Goal: Transaction & Acquisition: Obtain resource

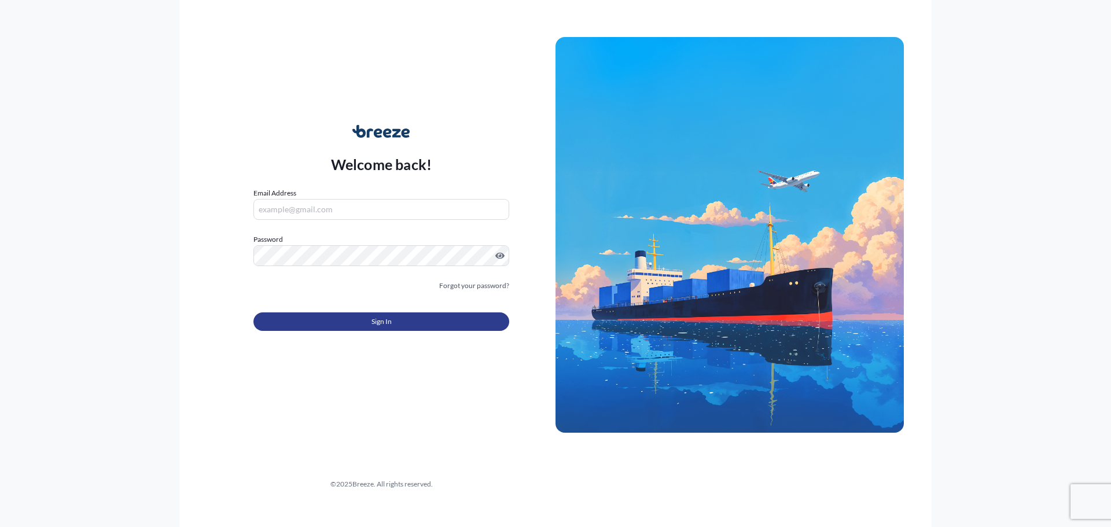
type input "[EMAIL_ADDRESS][DOMAIN_NAME]"
click at [459, 318] on button "Sign In" at bounding box center [381, 321] width 256 height 19
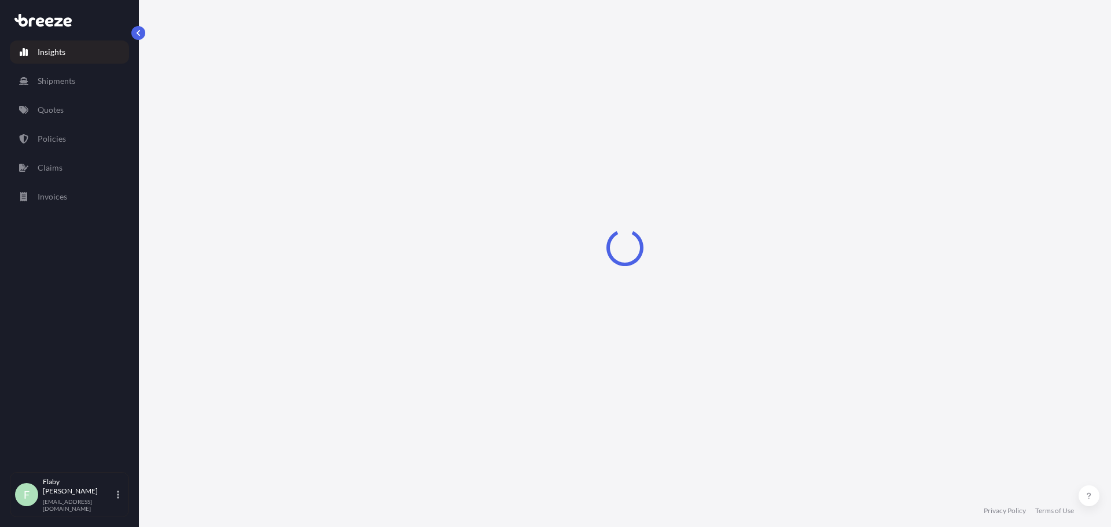
select select "2025"
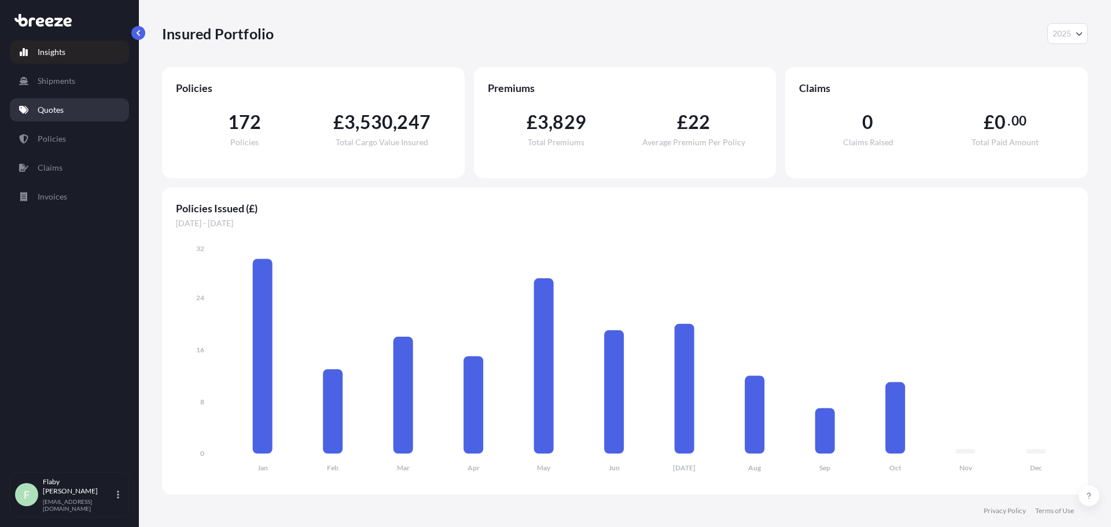
click at [29, 105] on link "Quotes" at bounding box center [69, 109] width 119 height 23
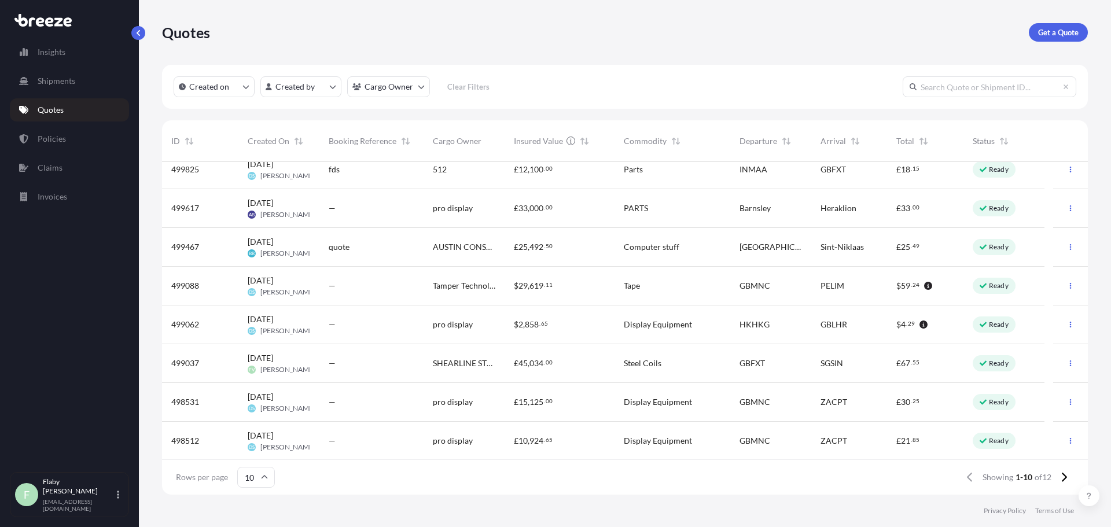
scroll to position [90, 0]
click at [917, 82] on input "text" at bounding box center [989, 86] width 174 height 21
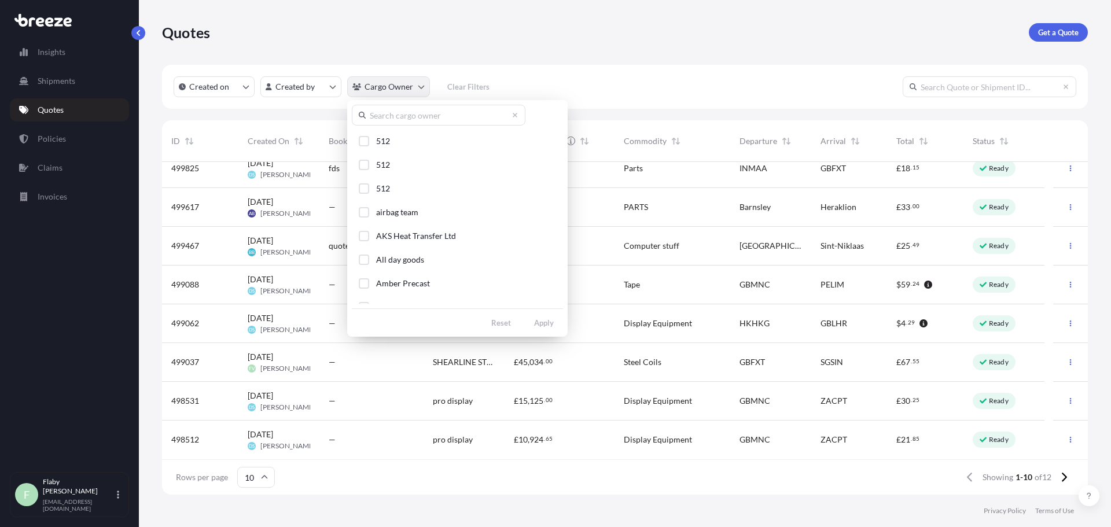
click at [392, 86] on html "Insights Shipments Quotes Policies Claims Invoices F Flaby Varghese [EMAIL_ADDR…" at bounding box center [555, 263] width 1111 height 527
click at [390, 233] on span "AKS Heat Transfer Ltd" at bounding box center [416, 236] width 80 height 12
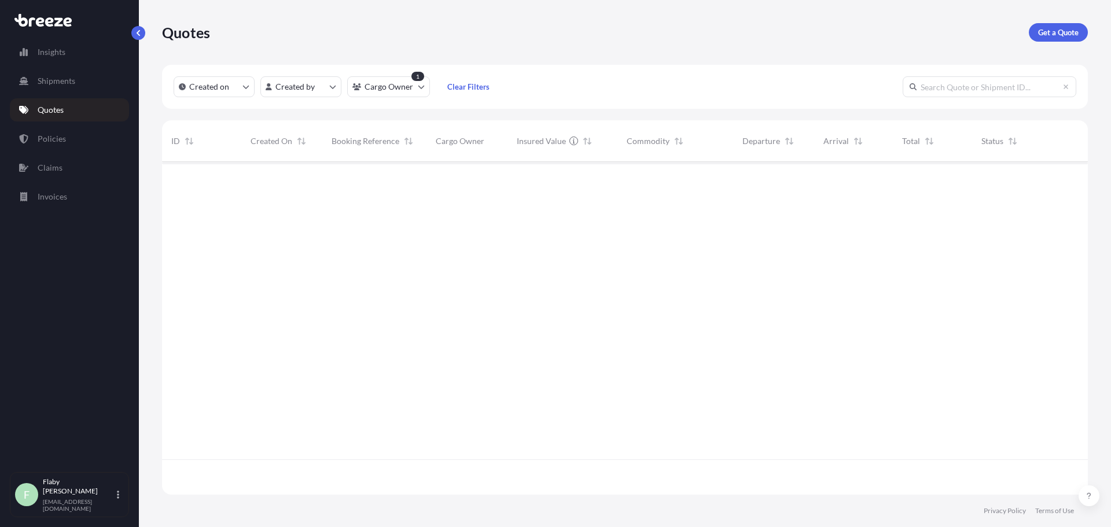
scroll to position [366, 917]
click at [318, 90] on html "Insights Shipments Quotes Policies Claims Invoices F Flaby Varghese [EMAIL_ADDR…" at bounding box center [555, 263] width 1111 height 527
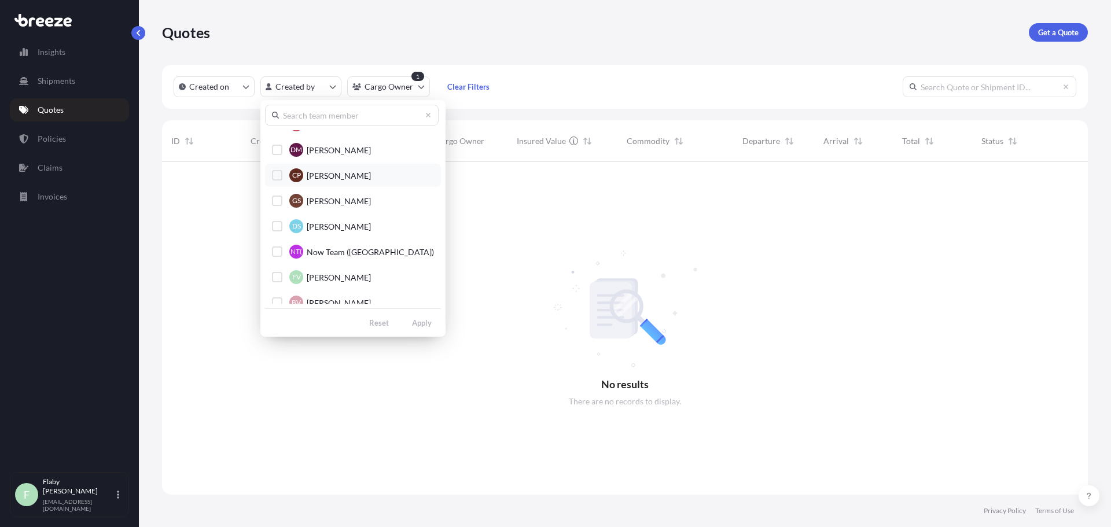
scroll to position [206, 0]
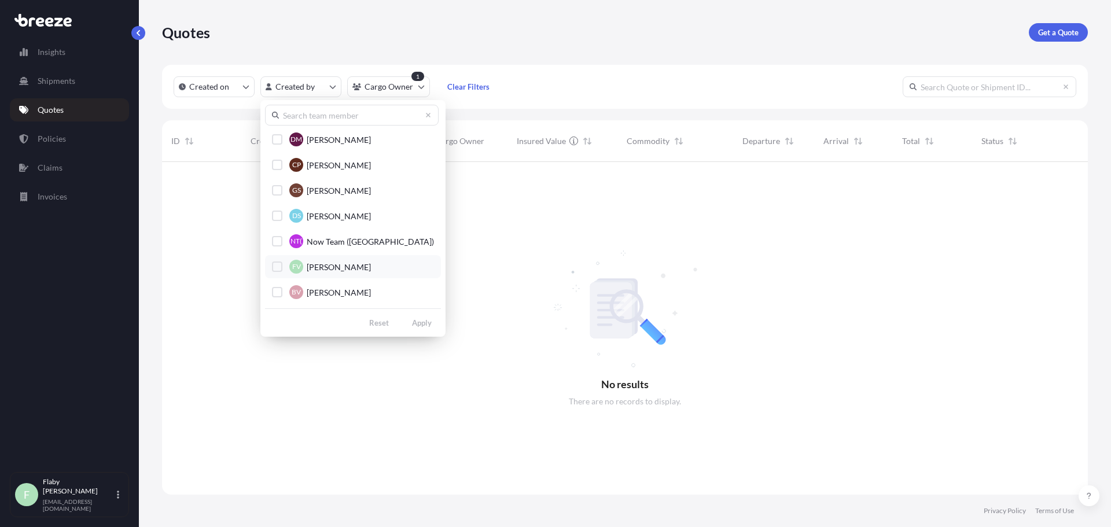
click at [327, 267] on span "[PERSON_NAME]" at bounding box center [339, 267] width 64 height 12
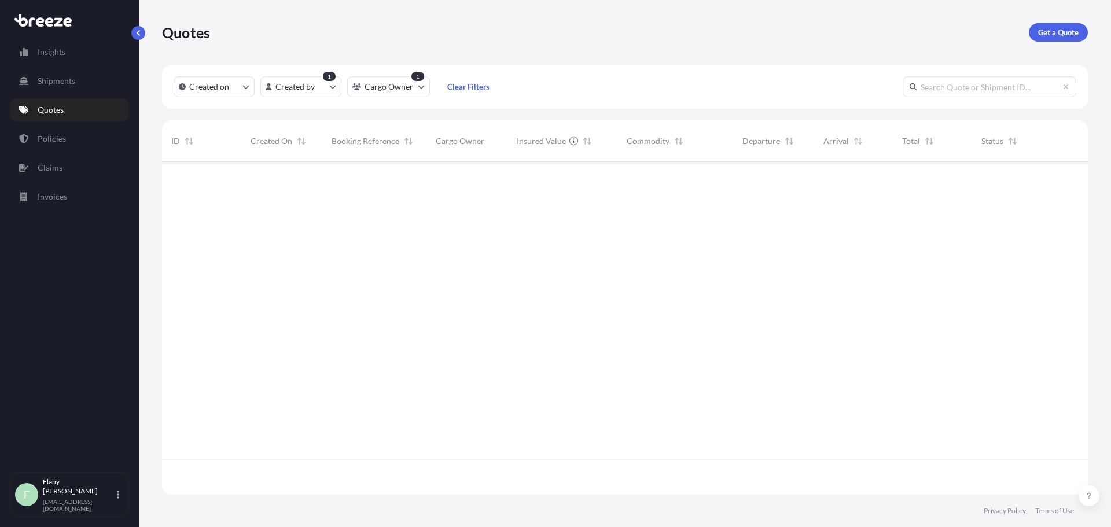
scroll to position [366, 917]
click at [385, 90] on html "Insights Shipments Quotes Policies Claims Invoices F Flaby Varghese [EMAIL_ADDR…" at bounding box center [555, 263] width 1111 height 527
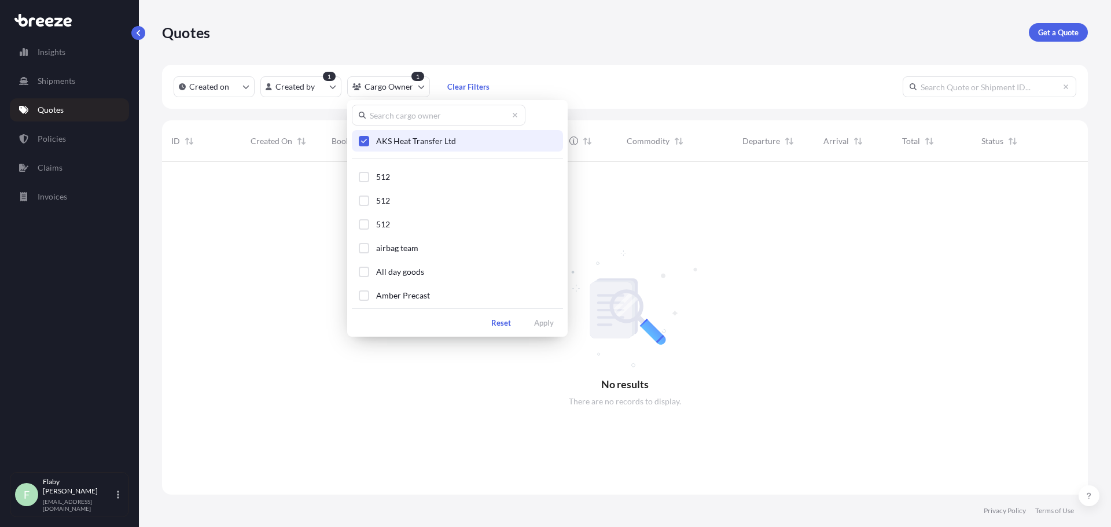
click at [366, 139] on icon "Select Option" at bounding box center [364, 141] width 6 height 5
click at [590, 168] on html "Insights Shipments Quotes Policies Claims Invoices F Flaby Varghese [EMAIL_ADDR…" at bounding box center [555, 263] width 1111 height 527
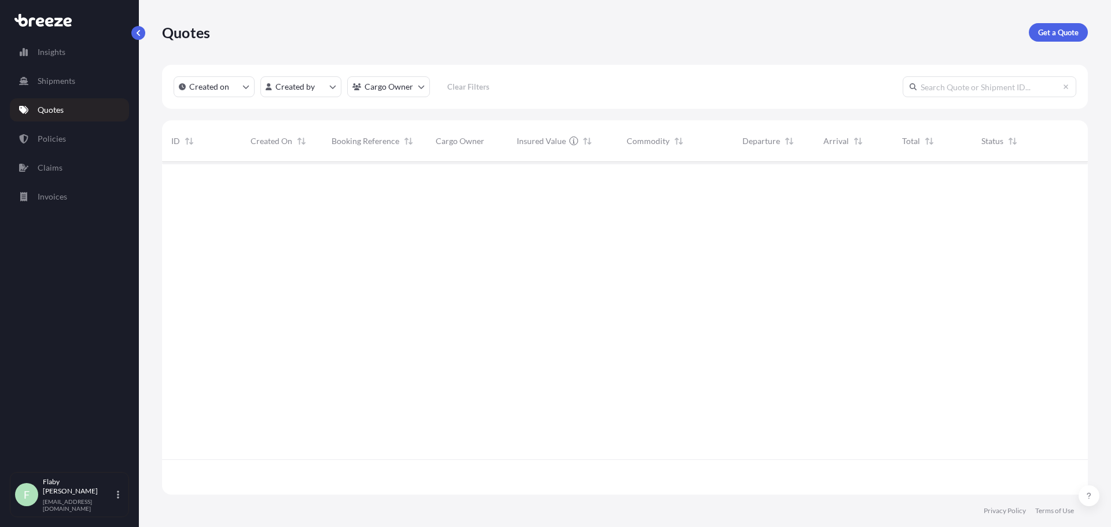
scroll to position [330, 917]
click at [326, 84] on html "Insights Shipments Quotes Policies Claims Invoices F Flaby Varghese [EMAIL_ADDR…" at bounding box center [555, 263] width 1111 height 527
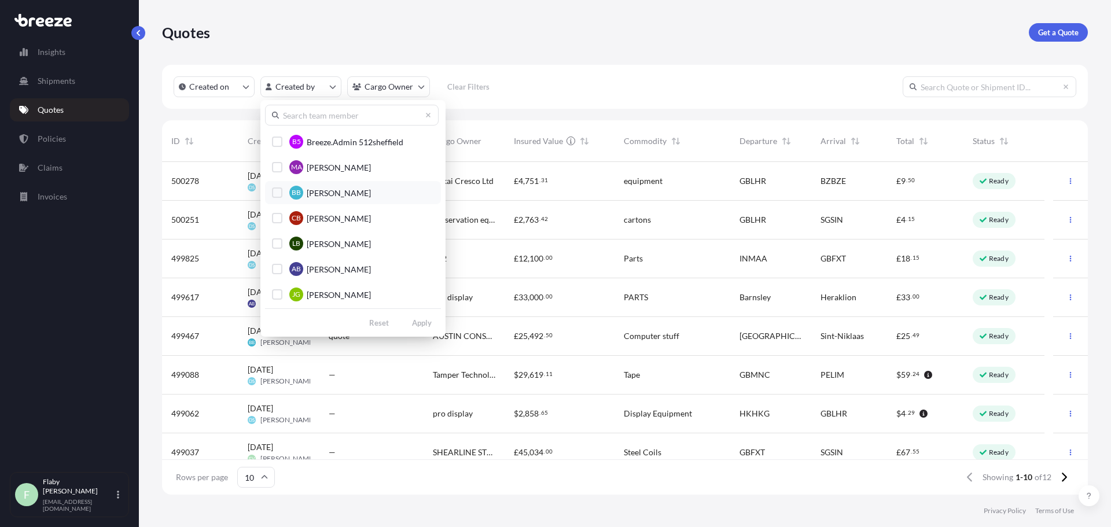
scroll to position [174, 0]
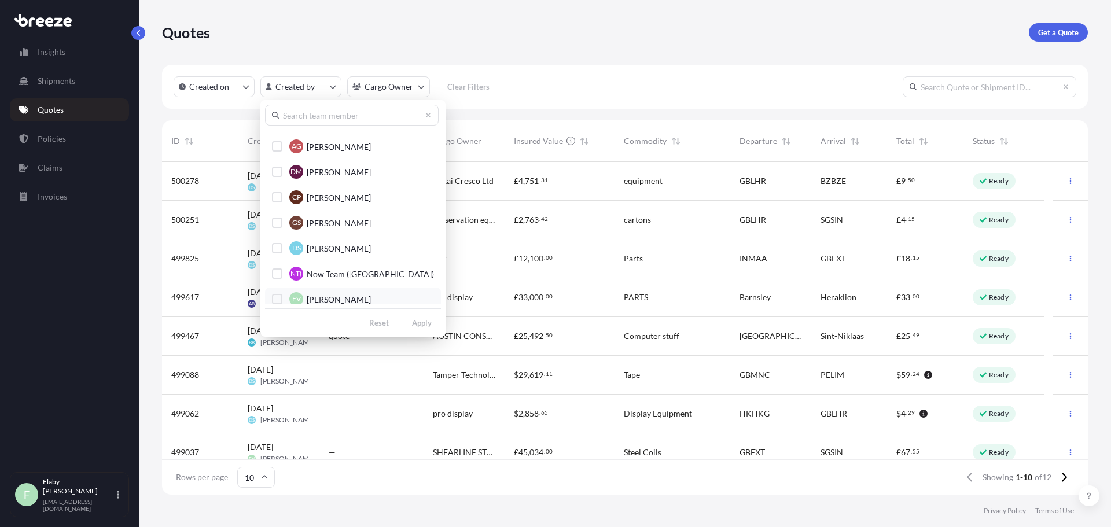
click at [326, 300] on span "[PERSON_NAME]" at bounding box center [339, 300] width 64 height 12
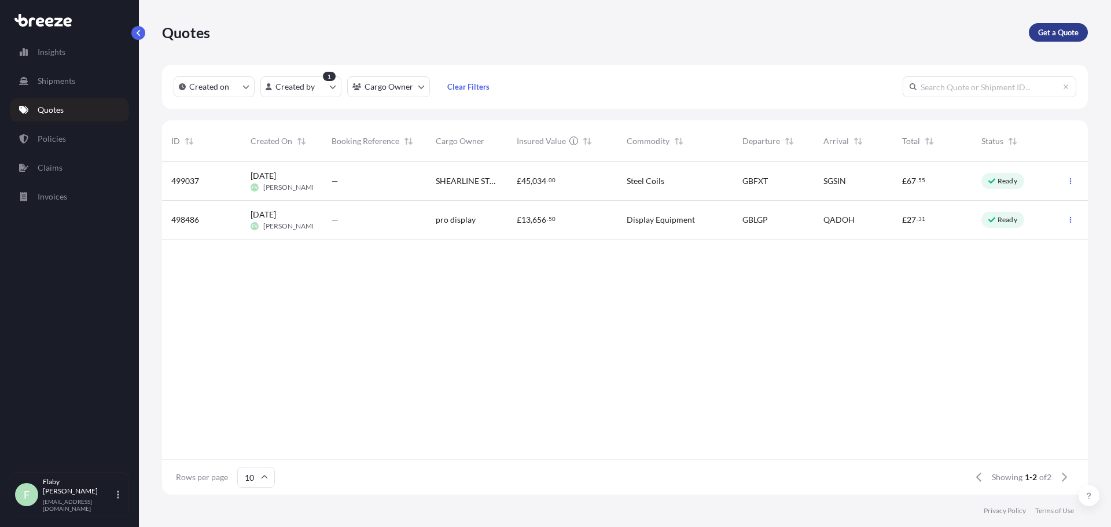
click at [1041, 31] on p "Get a Quote" at bounding box center [1058, 33] width 40 height 12
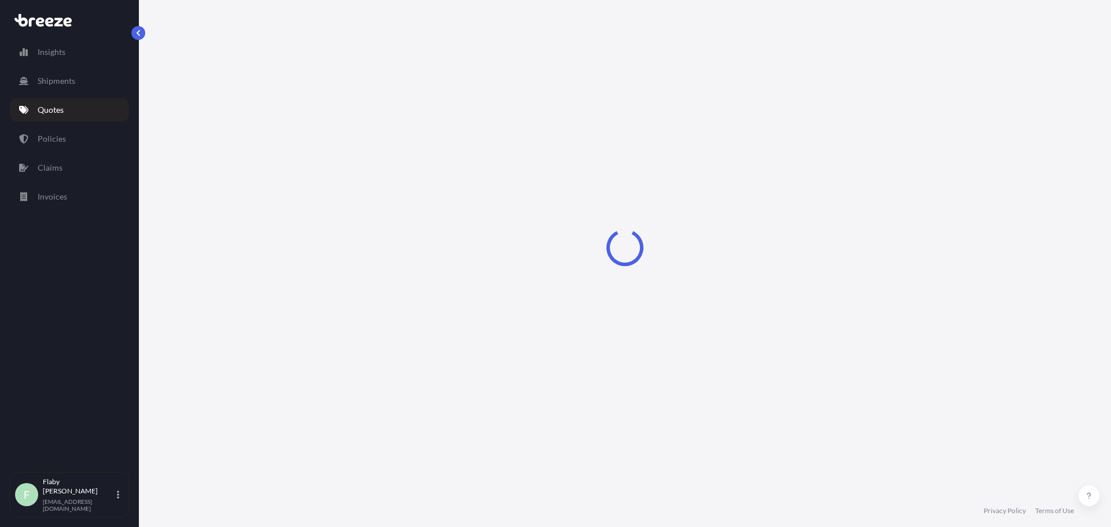
select select "Sea"
select select "1"
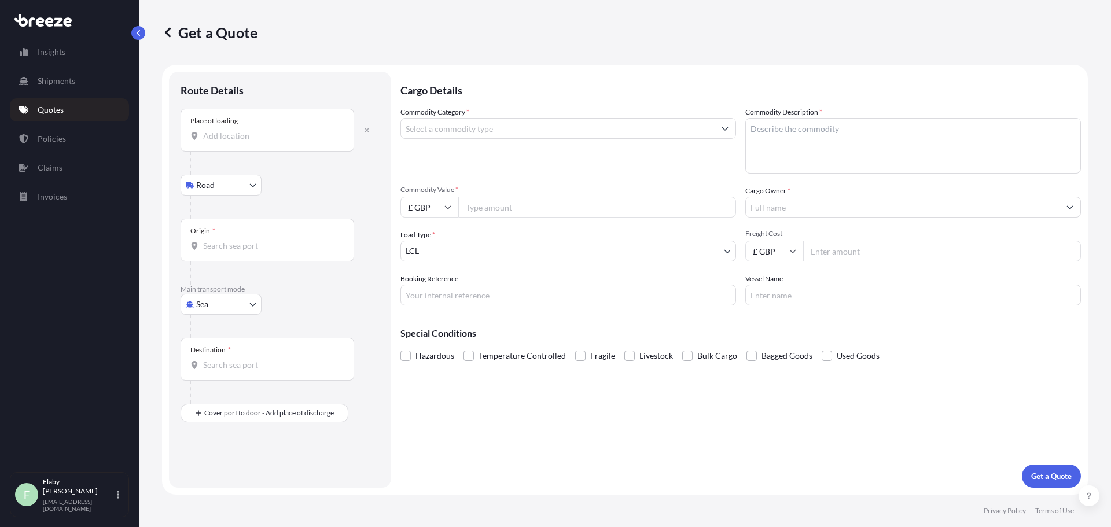
click at [268, 128] on div "Place of loading" at bounding box center [267, 130] width 174 height 43
click at [268, 130] on input "Place of loading" at bounding box center [271, 136] width 137 height 12
paste input "[GEOGRAPHIC_DATA]"
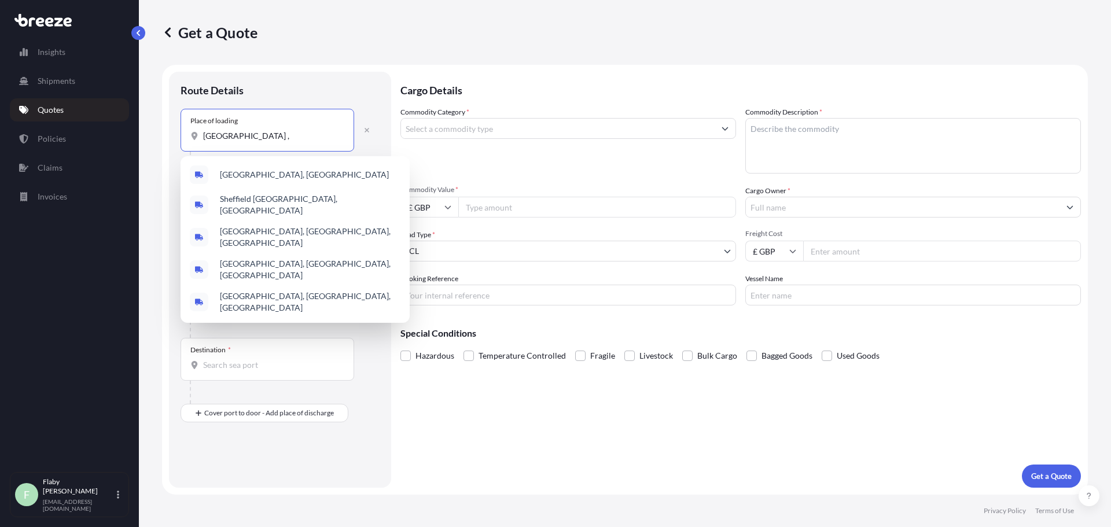
paste input "S13 9NQ"
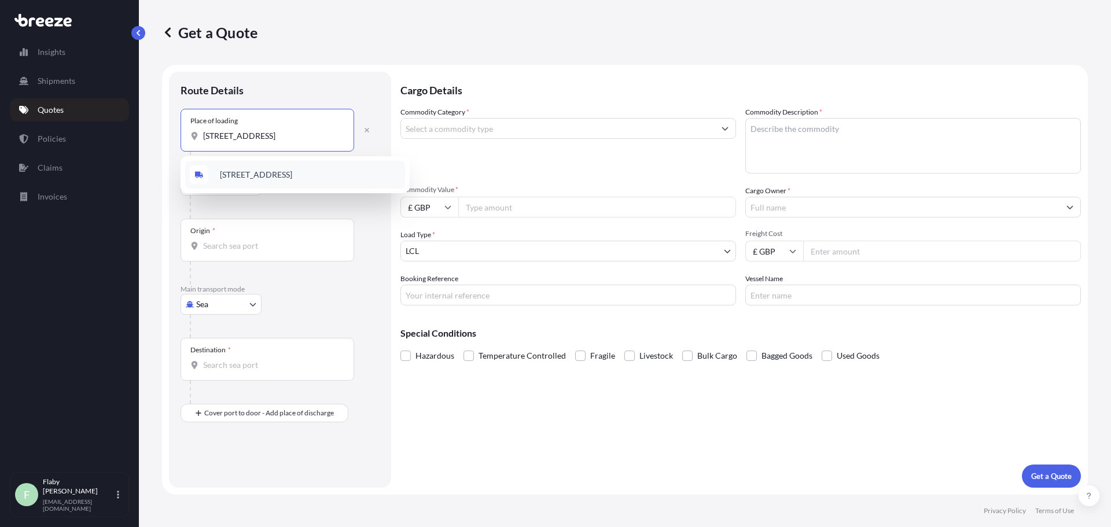
click at [290, 175] on span "[STREET_ADDRESS]" at bounding box center [256, 175] width 72 height 12
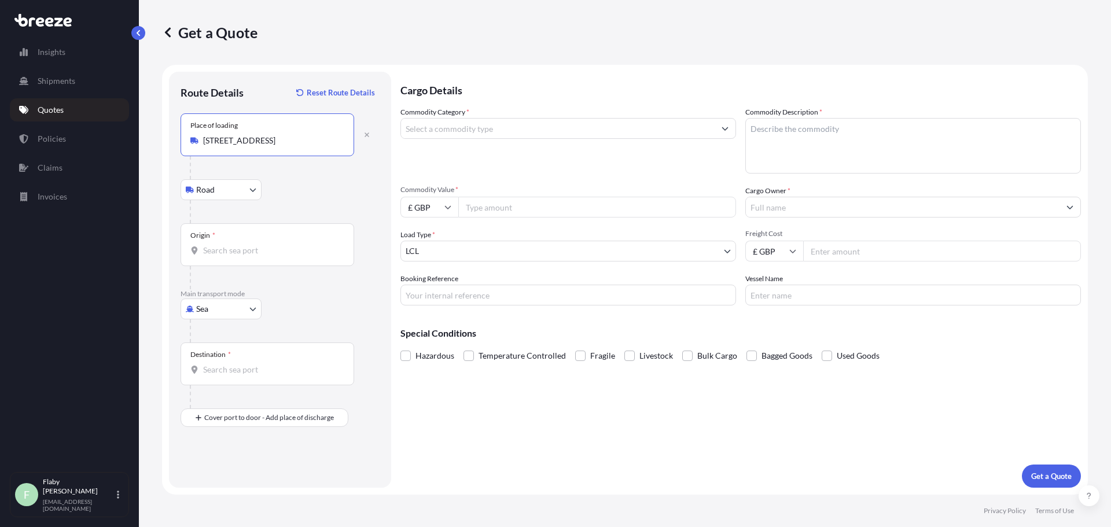
type input "[STREET_ADDRESS]"
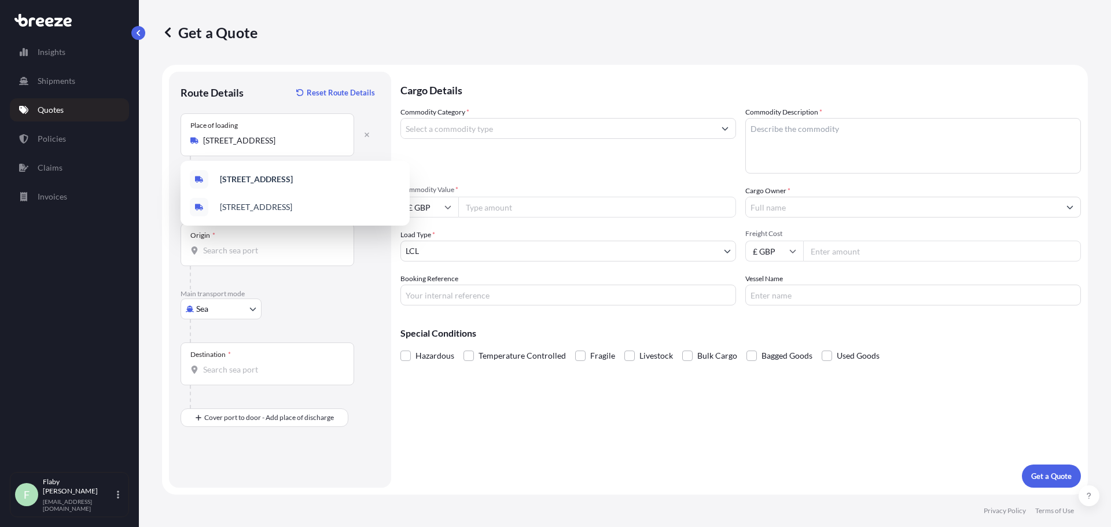
click at [297, 242] on div "Origin *" at bounding box center [267, 244] width 174 height 43
click at [297, 245] on input "Origin *" at bounding box center [271, 251] width 137 height 12
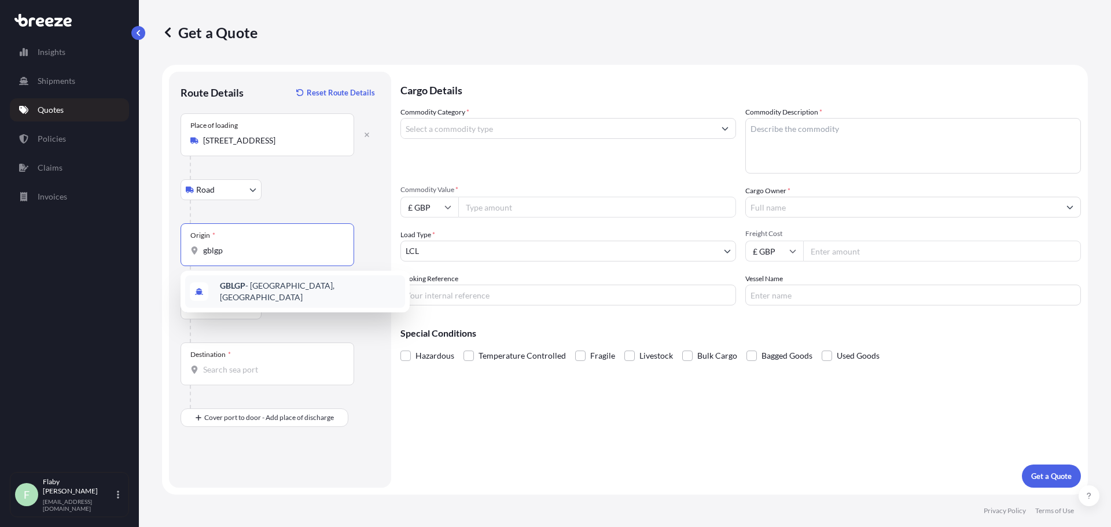
click at [265, 292] on span "GBLGP - [GEOGRAPHIC_DATA], [GEOGRAPHIC_DATA]" at bounding box center [310, 291] width 180 height 23
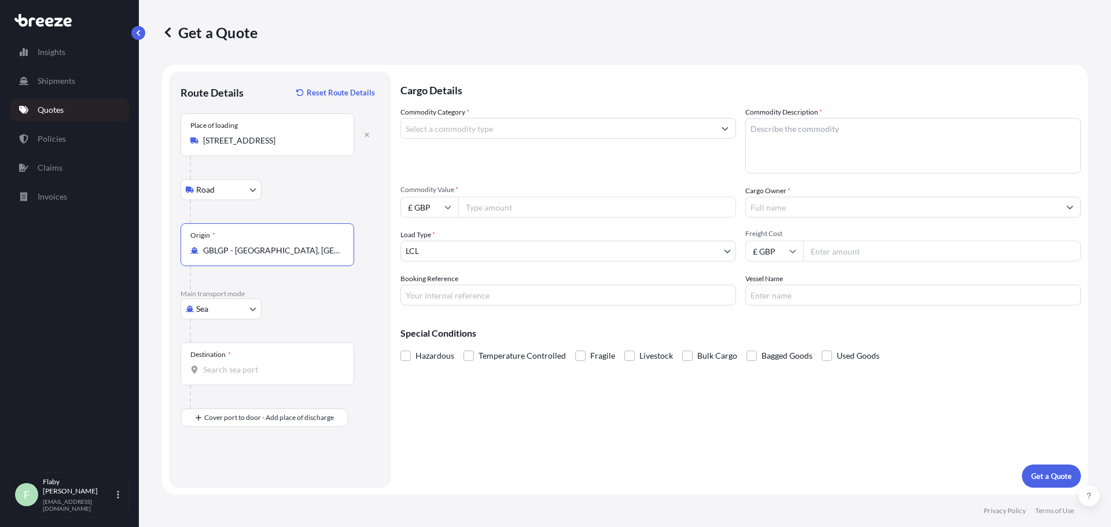
type input "GBLGP - [GEOGRAPHIC_DATA], [GEOGRAPHIC_DATA]"
click at [240, 366] on input "Destination *" at bounding box center [271, 370] width 137 height 12
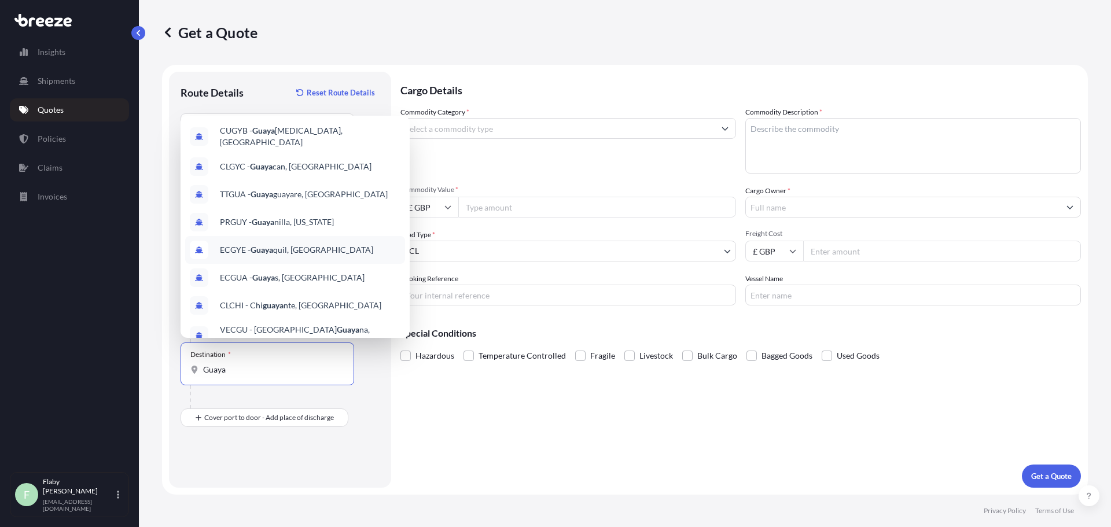
click at [289, 244] on span "ECGYE - Guaya quil, [GEOGRAPHIC_DATA]" at bounding box center [296, 250] width 153 height 12
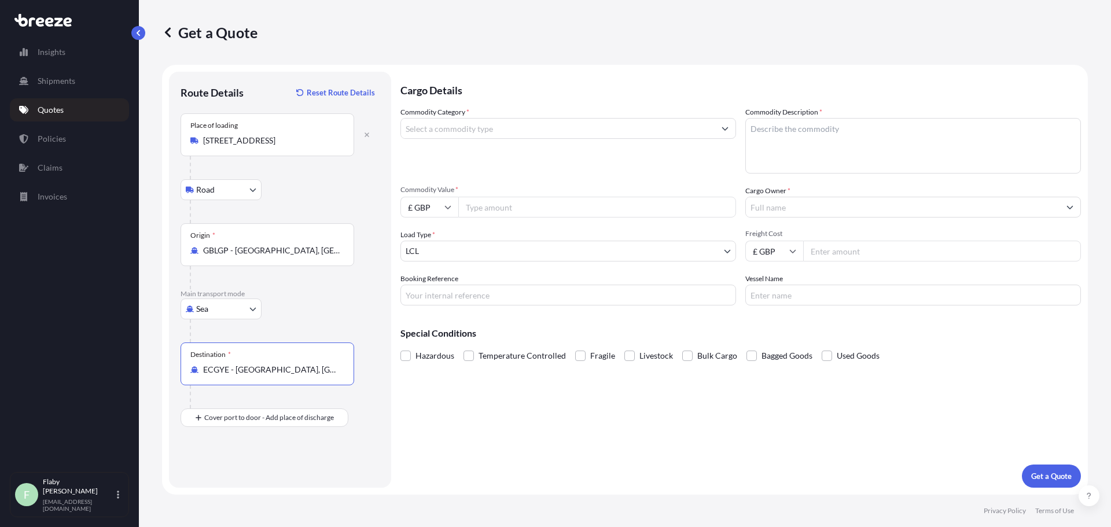
type input "ECGYE - [GEOGRAPHIC_DATA], [GEOGRAPHIC_DATA]"
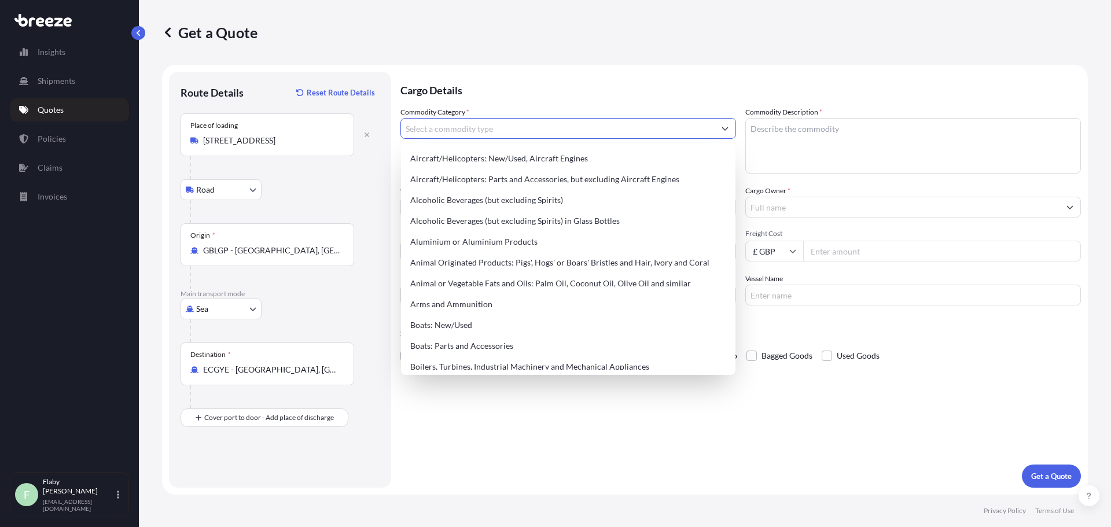
click at [497, 121] on input "Commodity Category *" at bounding box center [558, 128] width 314 height 21
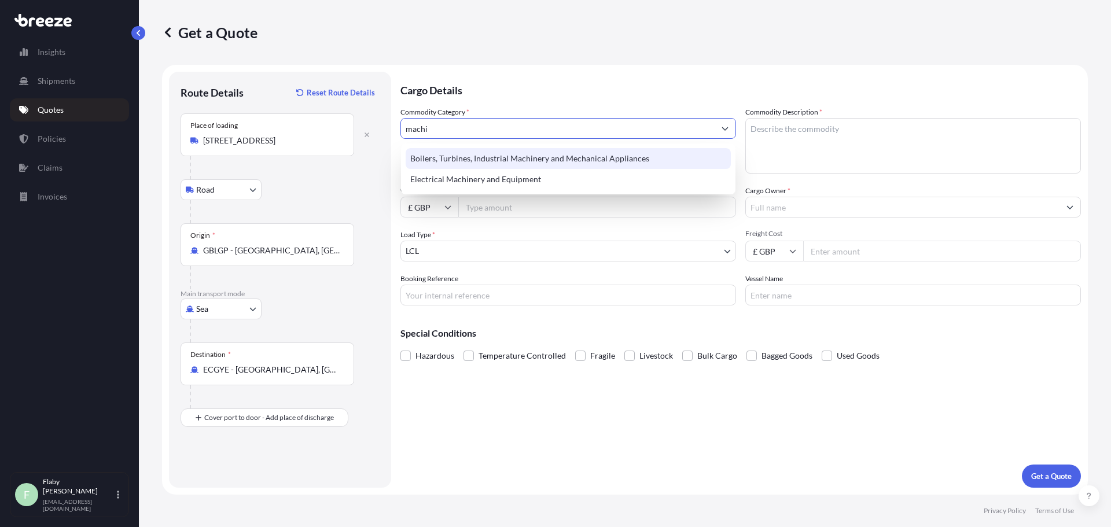
click at [496, 156] on div "Boilers, Turbines, Industrial Machinery and Mechanical Appliances" at bounding box center [567, 158] width 325 height 21
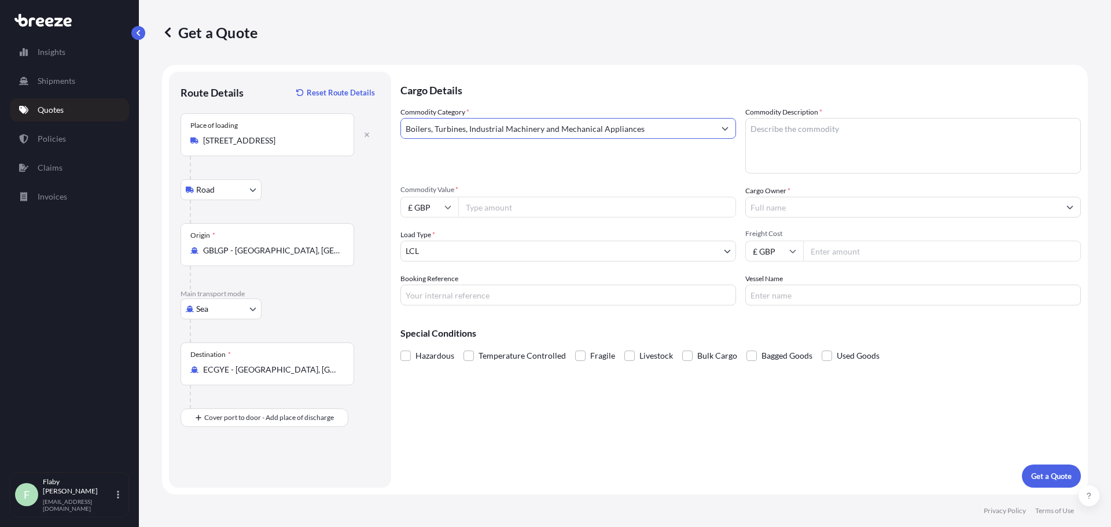
type input "Boilers, Turbines, Industrial Machinery and Mechanical Appliances"
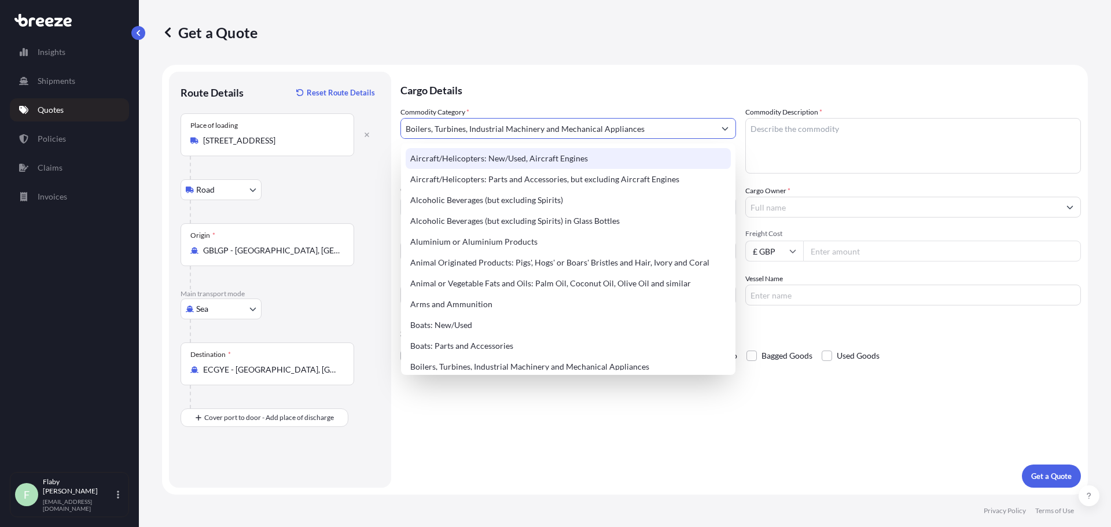
click at [779, 129] on textarea "Commodity Description *" at bounding box center [912, 146] width 335 height 56
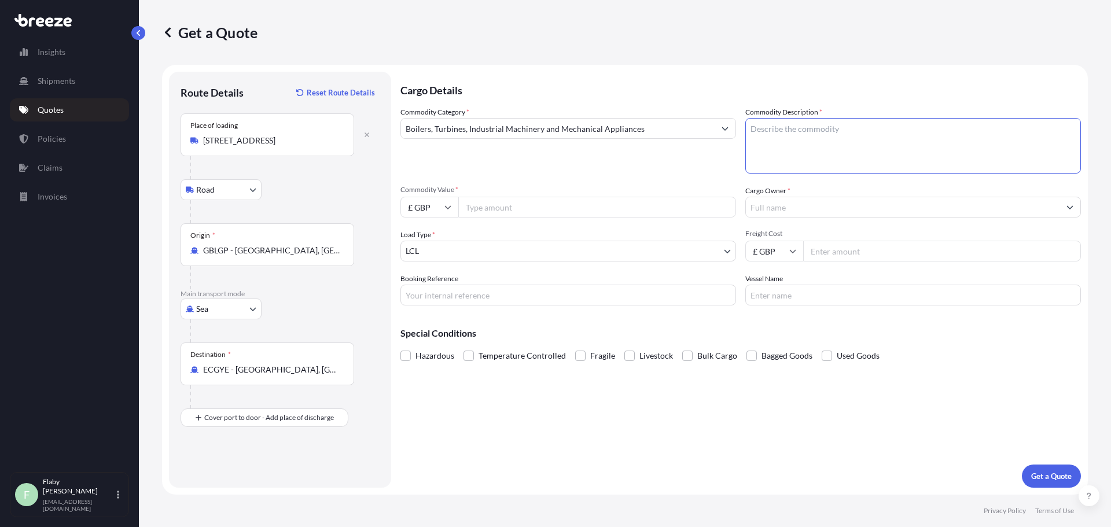
paste textarea "Charge Air Cooler Replacement Cores"
type textarea "Charge Air Cooler Replacement Cores"
click at [475, 207] on input "Commodity Value *" at bounding box center [597, 207] width 278 height 21
type input "110672"
click at [812, 200] on input "Cargo Owner *" at bounding box center [903, 207] width 314 height 21
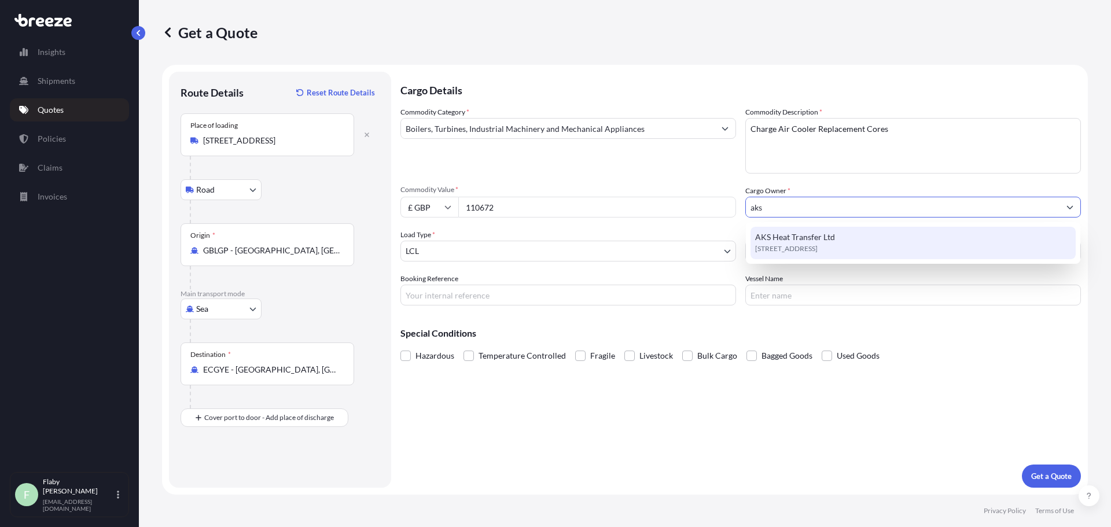
click at [777, 242] on span "AKS Heat Transfer Ltd" at bounding box center [795, 237] width 80 height 12
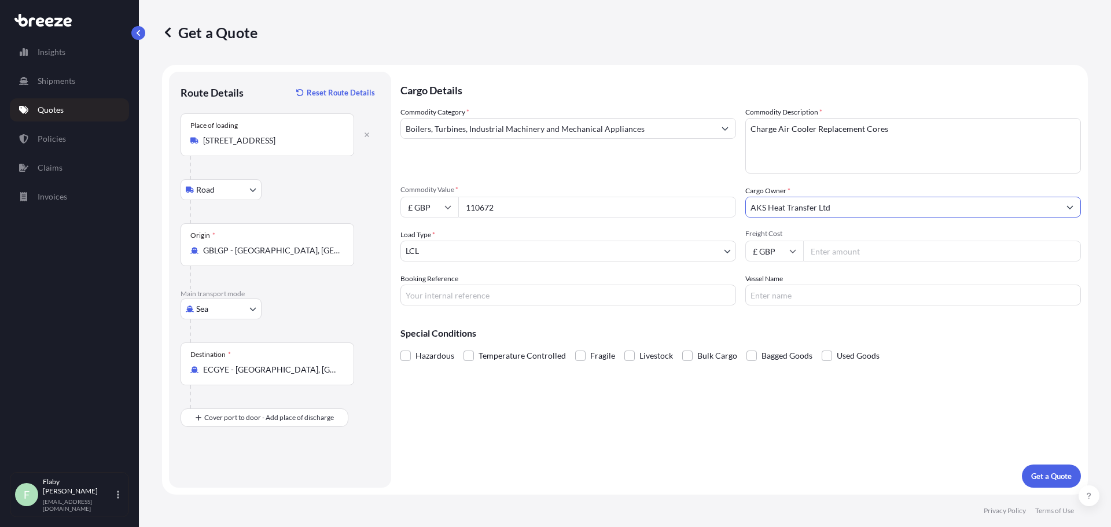
type input "AKS Heat Transfer Ltd"
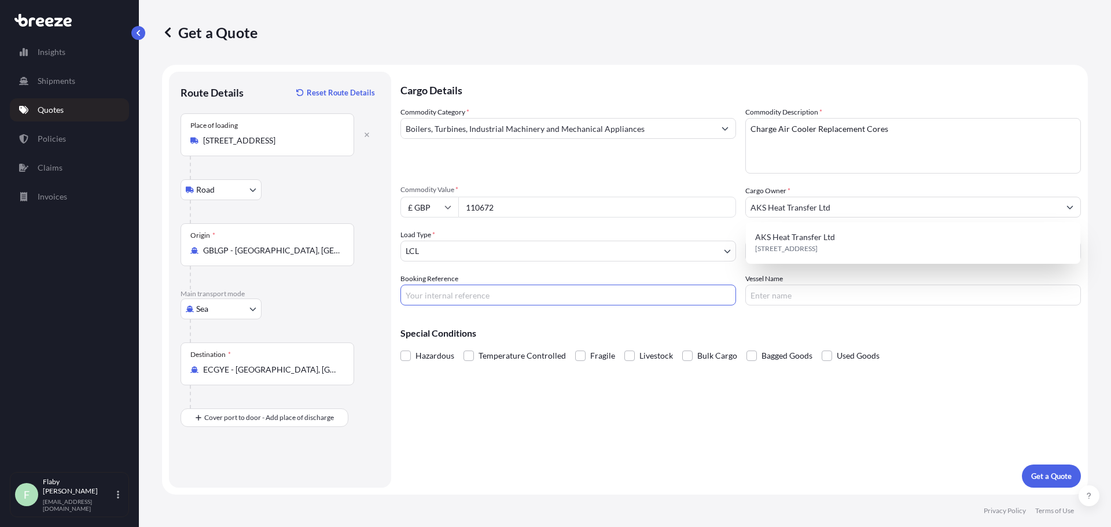
click at [425, 294] on input "Booking Reference" at bounding box center [567, 295] width 335 height 21
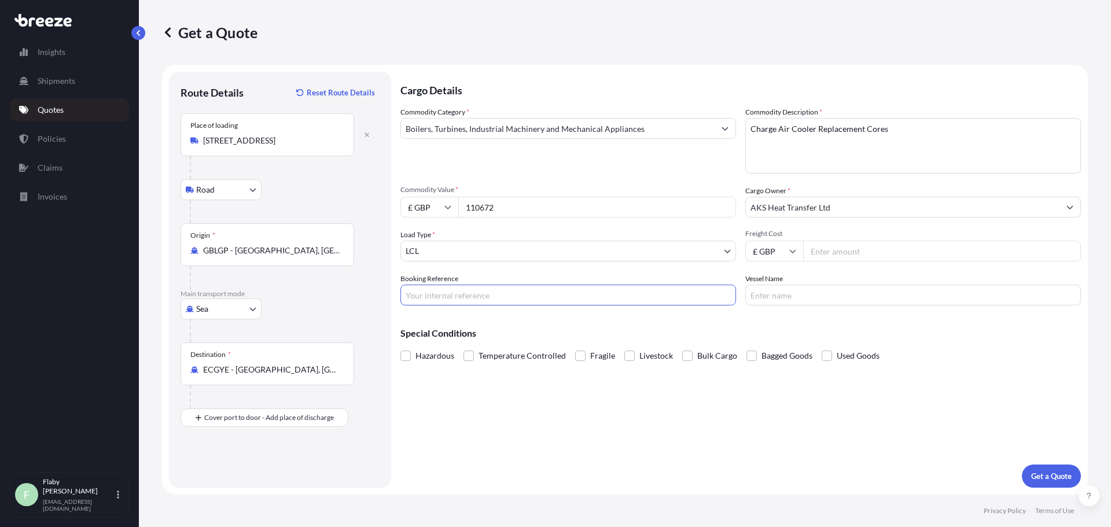
paste input "EX25005958"
type input "EX25005958"
click at [770, 297] on input "Vessel Name" at bounding box center [912, 295] width 335 height 21
click at [845, 246] on input "Freight Cost" at bounding box center [942, 251] width 278 height 21
paste input "1095.00"
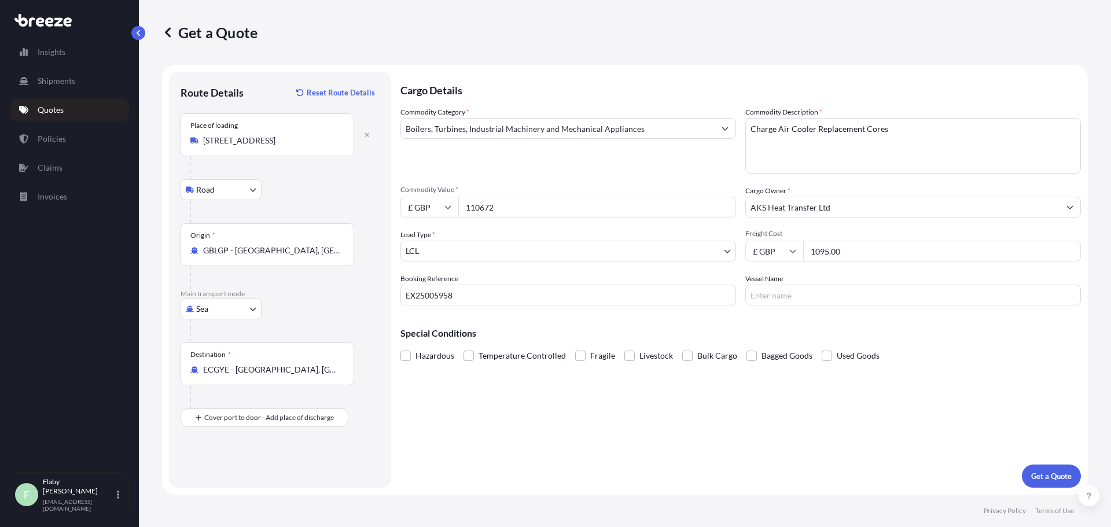
type input "1095.00"
click at [821, 290] on input "Vessel Name" at bounding box center [912, 295] width 335 height 21
click at [795, 278] on div "Vessel Name CMA CGM" at bounding box center [912, 289] width 335 height 32
click at [793, 300] on input "CMA CGM" at bounding box center [912, 295] width 335 height 21
paste input "[PERSON_NAME]"
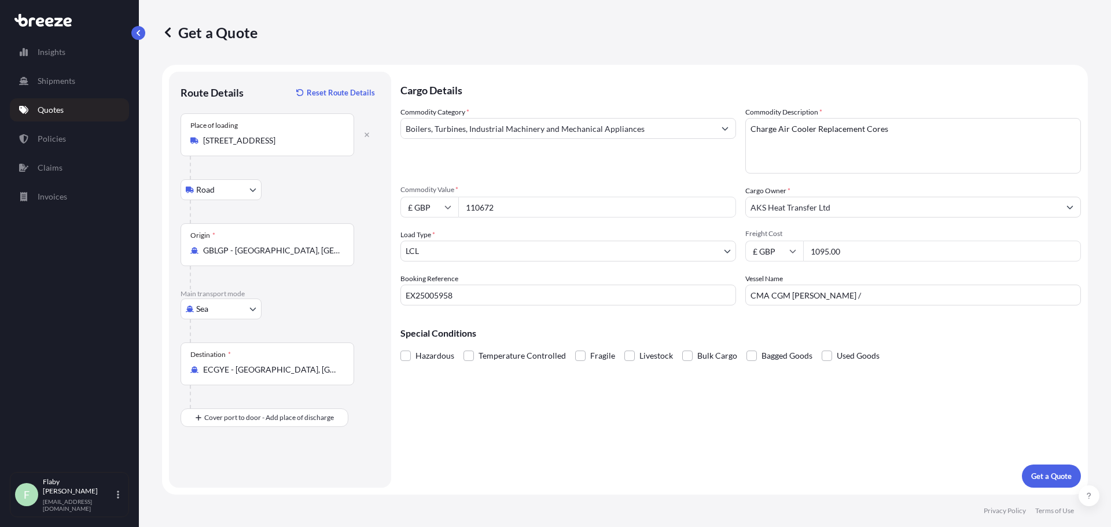
click at [873, 286] on input "CMA CGM [PERSON_NAME] /" at bounding box center [912, 295] width 335 height 21
paste input "5242S"
type input "CMA CGM [PERSON_NAME] / 5242S"
click at [1047, 467] on button "Get a Quote" at bounding box center [1051, 475] width 59 height 23
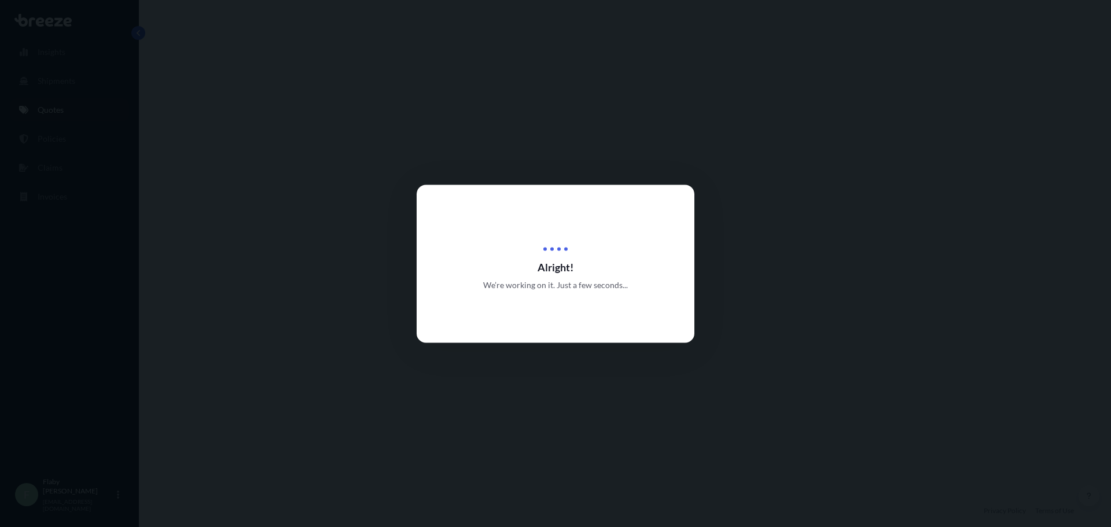
select select "Road"
select select "Sea"
select select "1"
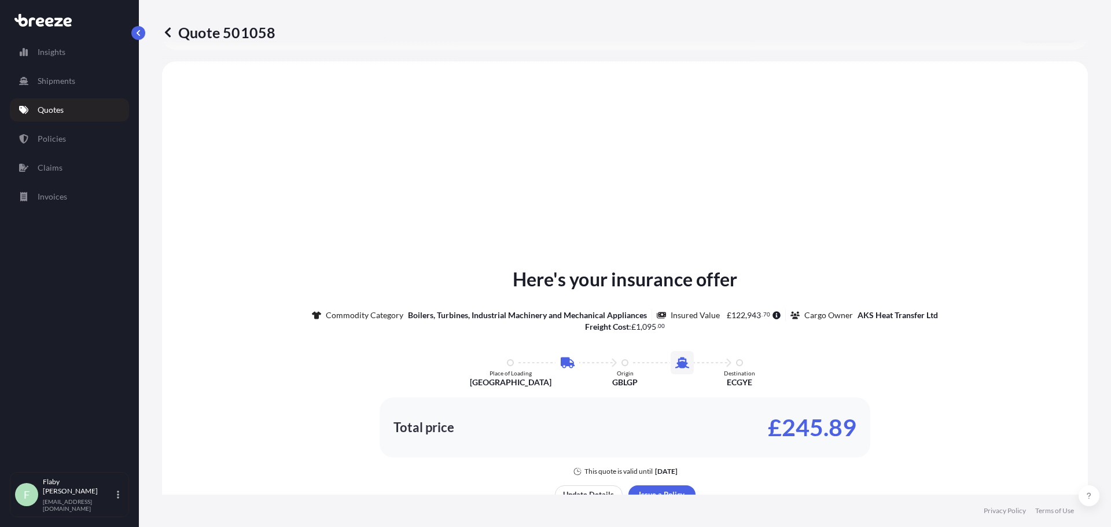
scroll to position [394, 0]
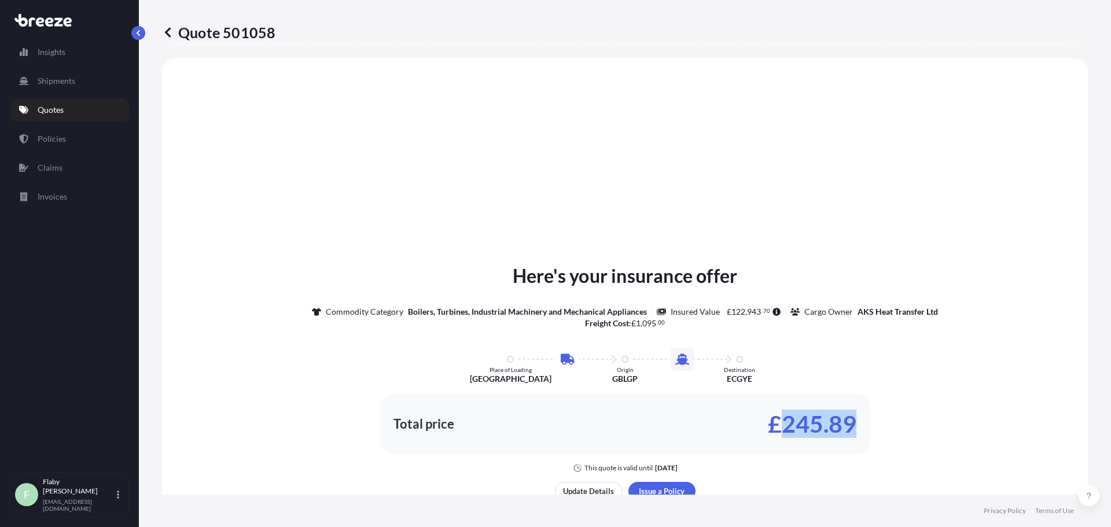
drag, startPoint x: 781, startPoint y: 418, endPoint x: 847, endPoint y: 415, distance: 66.0
click at [847, 415] on p "£245.89" at bounding box center [812, 424] width 88 height 19
copy p "245.89"
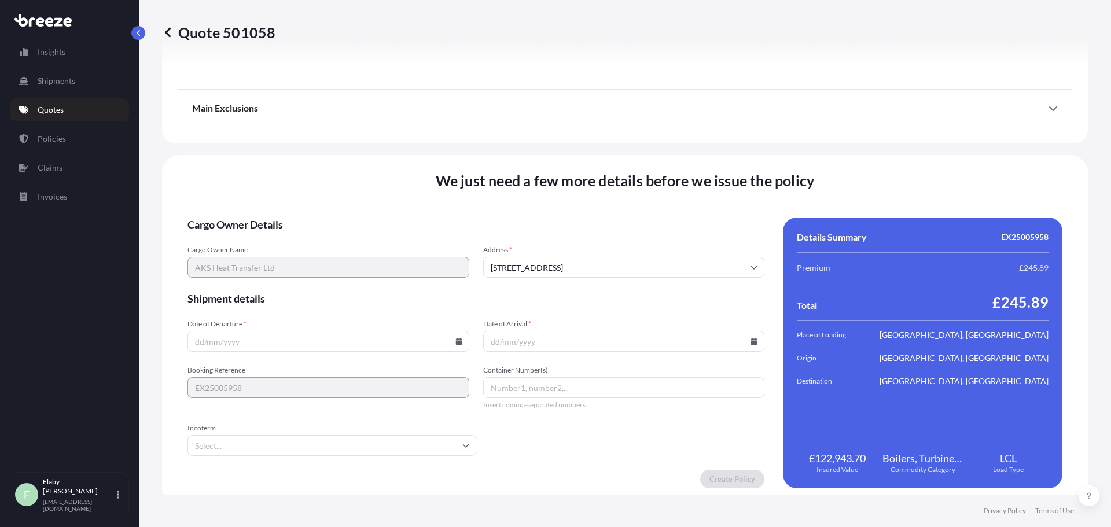
scroll to position [1402, 0]
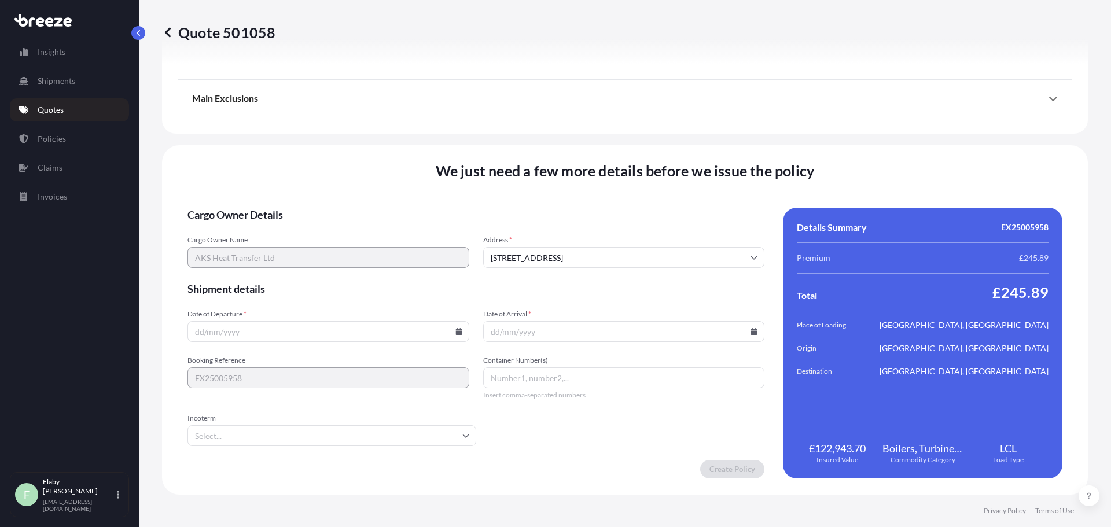
click at [321, 329] on input "Date of Departure *" at bounding box center [328, 331] width 282 height 21
click at [451, 328] on input "Date of Departure *" at bounding box center [328, 331] width 282 height 21
click at [457, 332] on icon at bounding box center [458, 331] width 6 height 7
click at [328, 213] on button "9" at bounding box center [327, 206] width 19 height 19
type input "[DATE]"
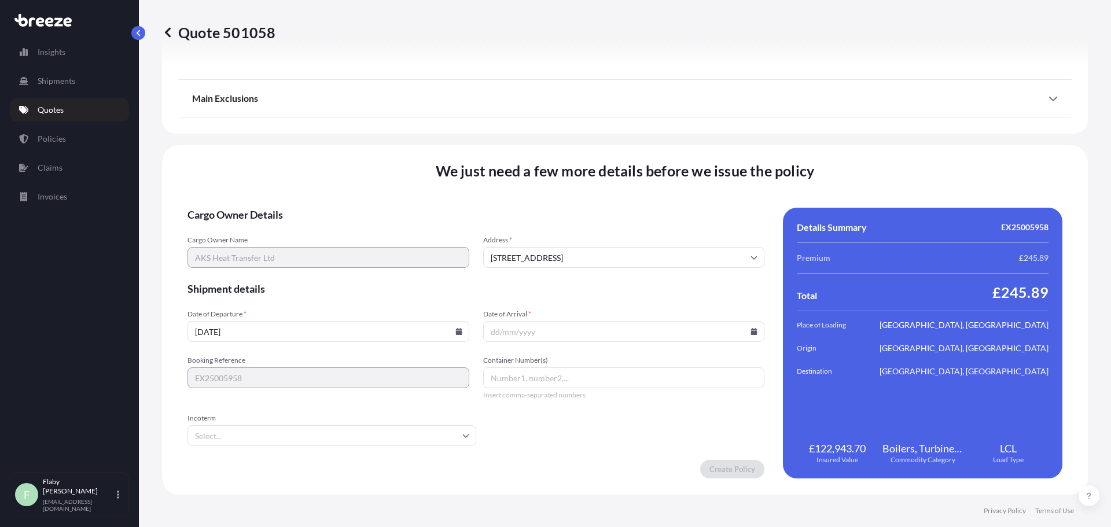
click at [596, 333] on input "Date of Arrival *" at bounding box center [624, 331] width 282 height 21
click at [751, 334] on icon at bounding box center [754, 331] width 6 height 7
click at [692, 134] on button at bounding box center [698, 136] width 19 height 19
click at [591, 184] on button "3" at bounding box center [592, 184] width 19 height 19
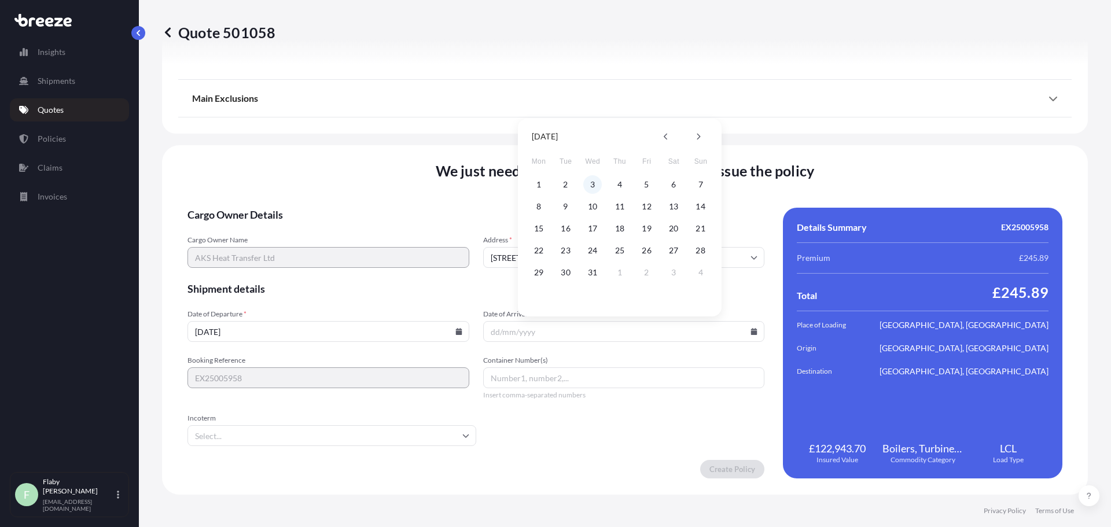
type input "[DATE]"
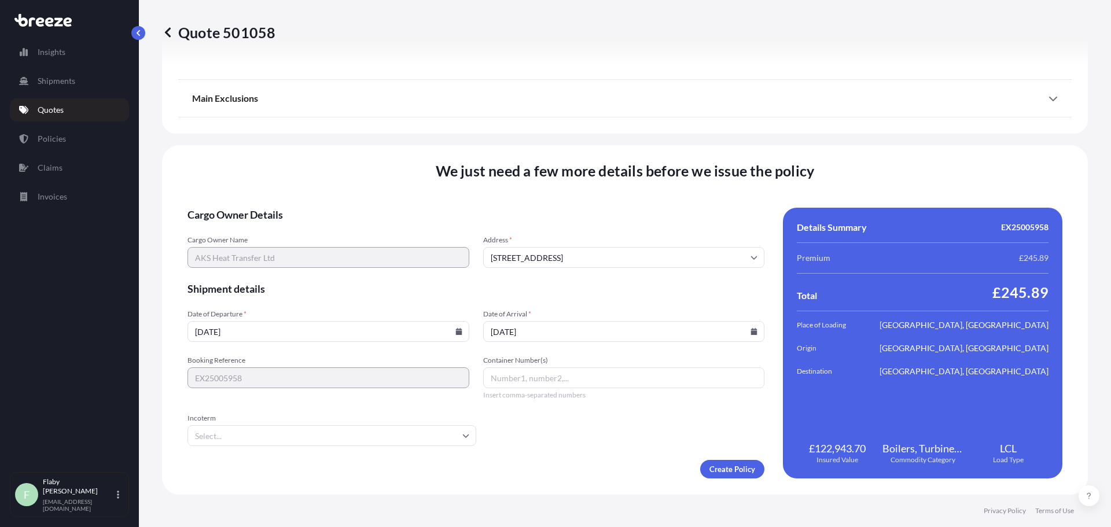
click at [591, 408] on form "Cargo Owner Details Cargo Owner Name AKS Heat Transfer Ltd Address * [GEOGRAPHI…" at bounding box center [475, 343] width 577 height 271
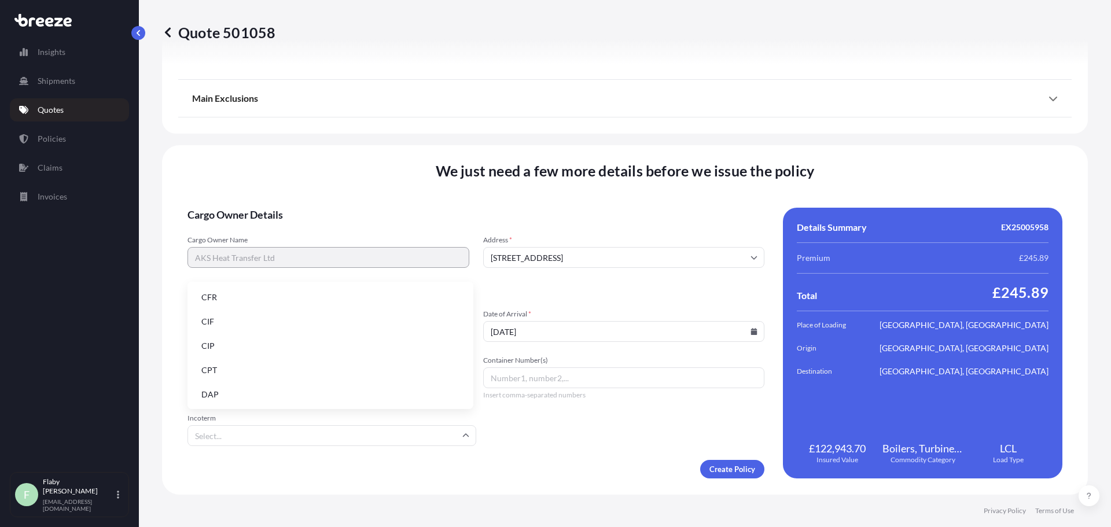
click at [426, 441] on input "Incoterm" at bounding box center [331, 435] width 289 height 21
click at [263, 322] on li "CIF" at bounding box center [330, 322] width 276 height 22
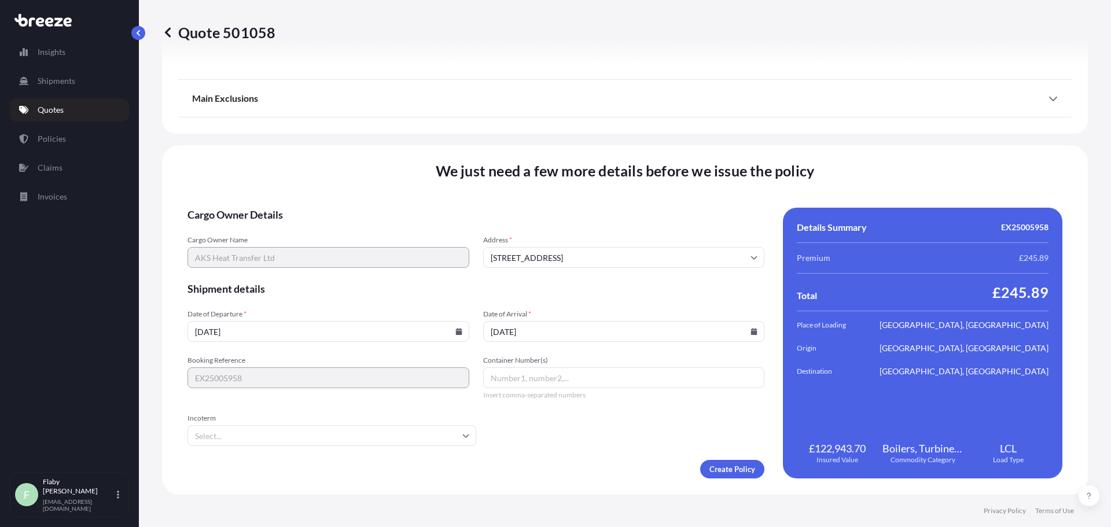
type input "CIF"
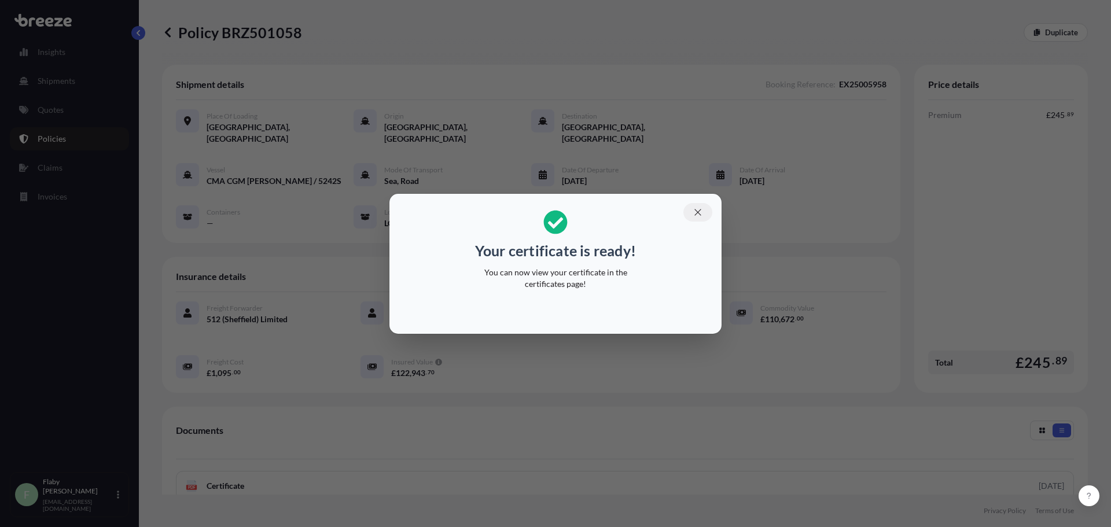
click at [711, 214] on button "button" at bounding box center [697, 212] width 29 height 19
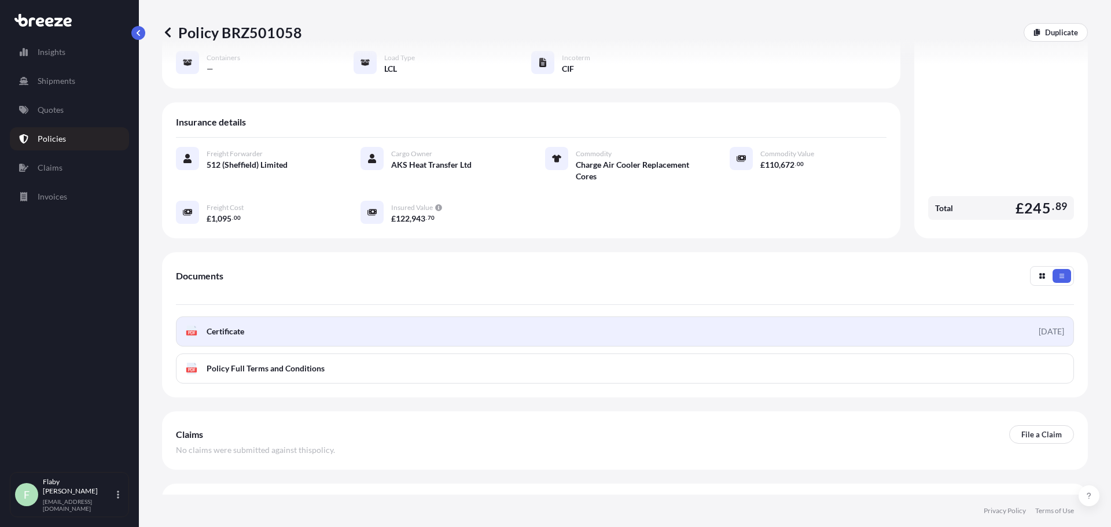
scroll to position [169, 0]
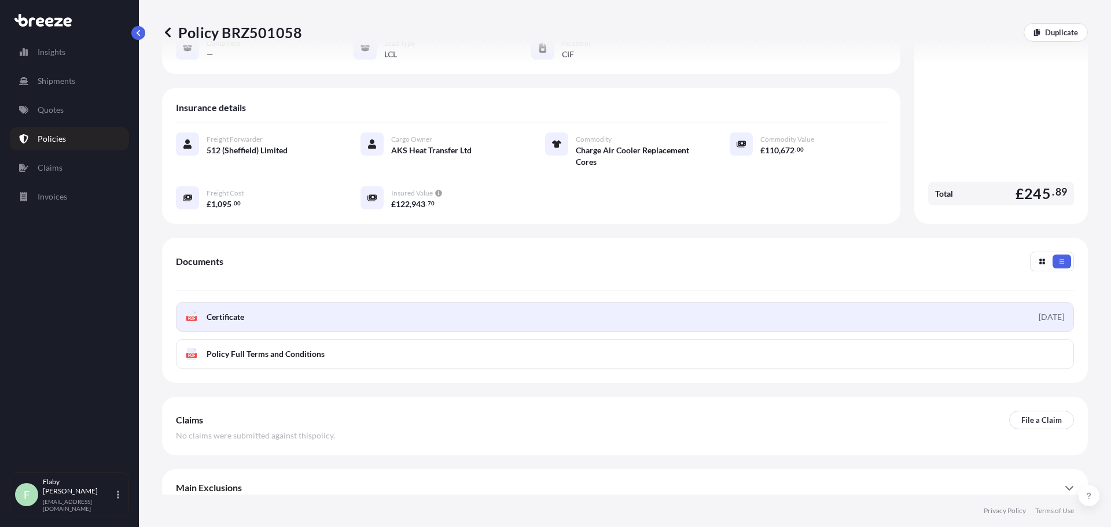
click at [394, 304] on link "PDF Certificate [DATE]" at bounding box center [625, 317] width 898 height 30
